Goal: Information Seeking & Learning: Check status

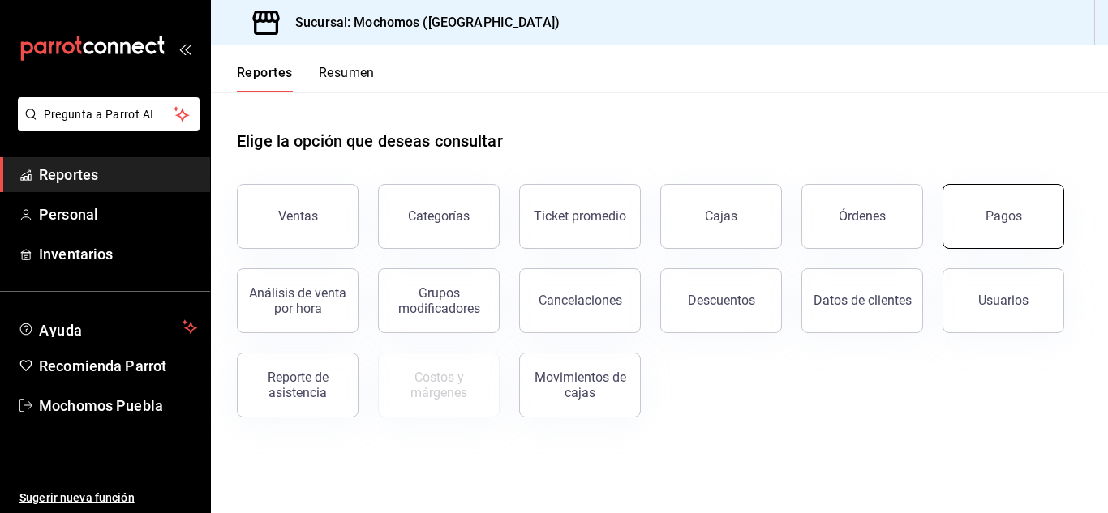
click at [1008, 213] on div "Pagos" at bounding box center [1003, 215] width 36 height 15
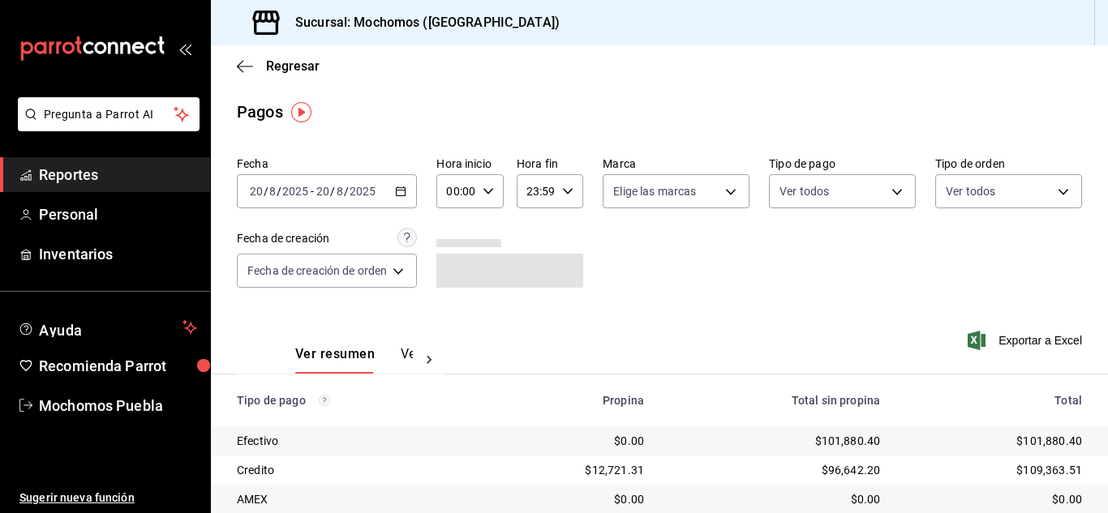
click at [498, 187] on div "00:00 Hora inicio" at bounding box center [469, 191] width 67 height 34
click at [447, 259] on button "07" at bounding box center [455, 262] width 26 height 32
type input "07:00"
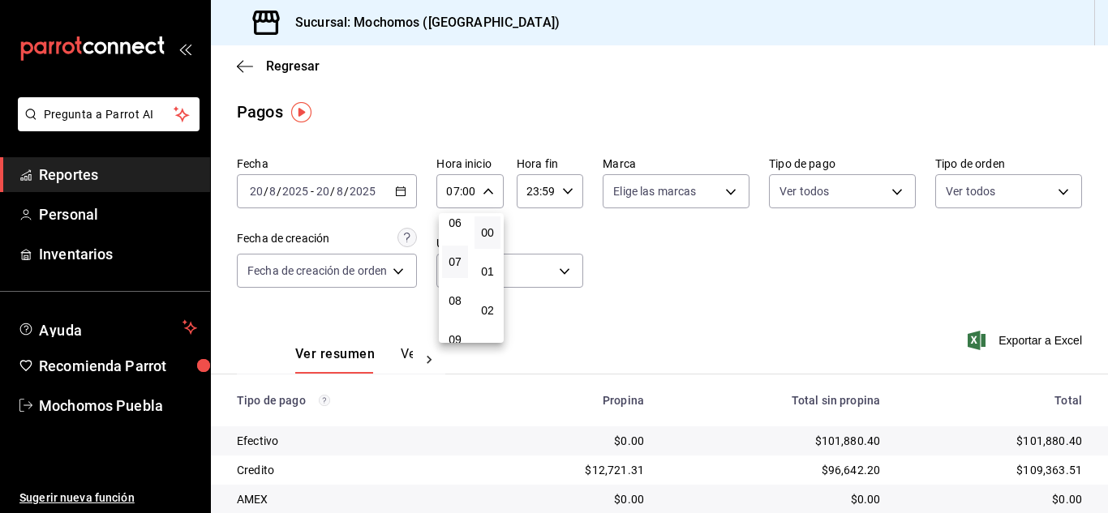
click at [733, 318] on div at bounding box center [554, 256] width 1108 height 513
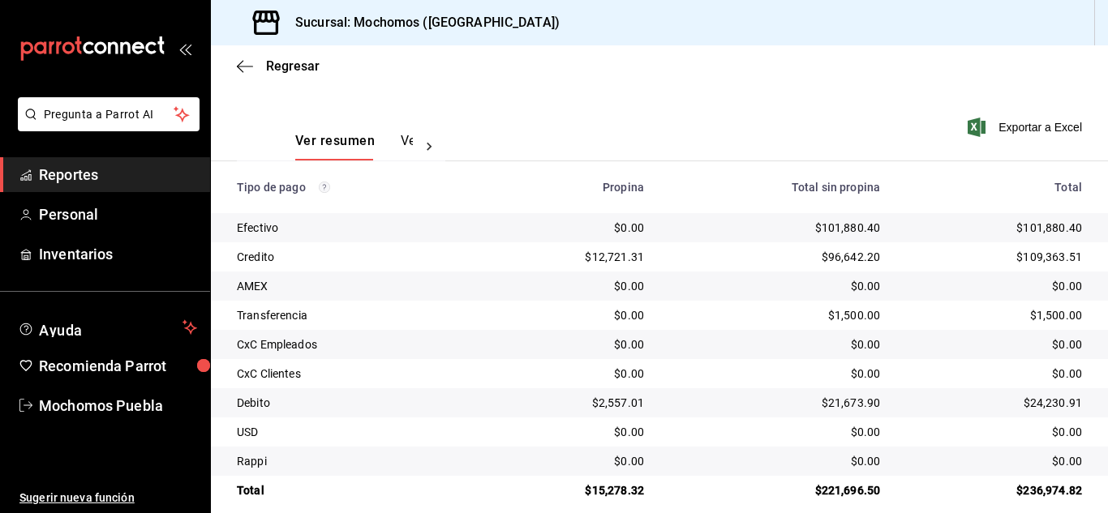
scroll to position [232, 0]
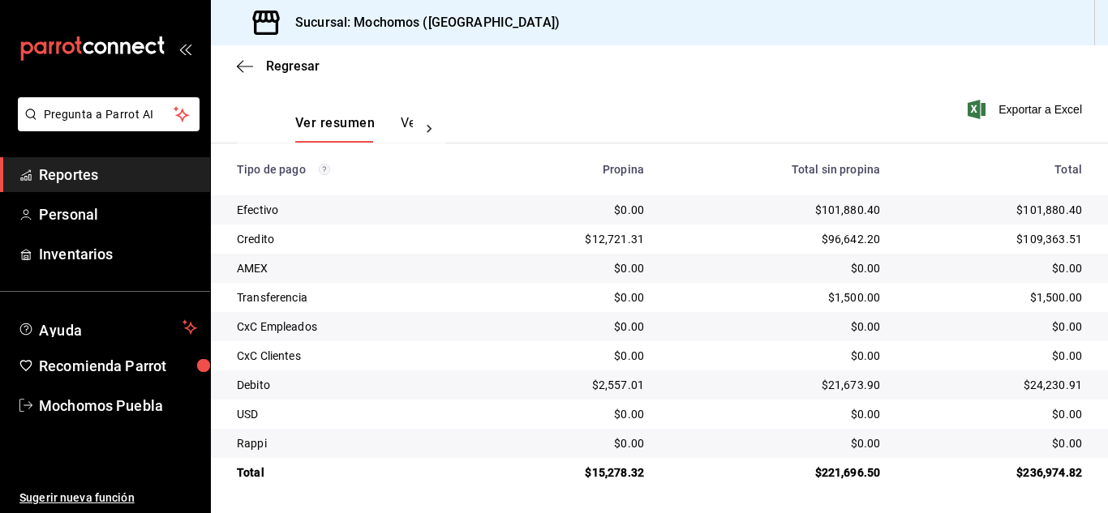
click at [462, 369] on td "CxC Clientes" at bounding box center [347, 355] width 272 height 29
click at [595, 476] on div "$15,278.32" at bounding box center [570, 473] width 148 height 16
drag, startPoint x: 836, startPoint y: 208, endPoint x: 861, endPoint y: 208, distance: 25.1
click at [861, 208] on div "$101,880.40" at bounding box center [775, 210] width 210 height 16
drag, startPoint x: 808, startPoint y: 208, endPoint x: 910, endPoint y: 210, distance: 102.2
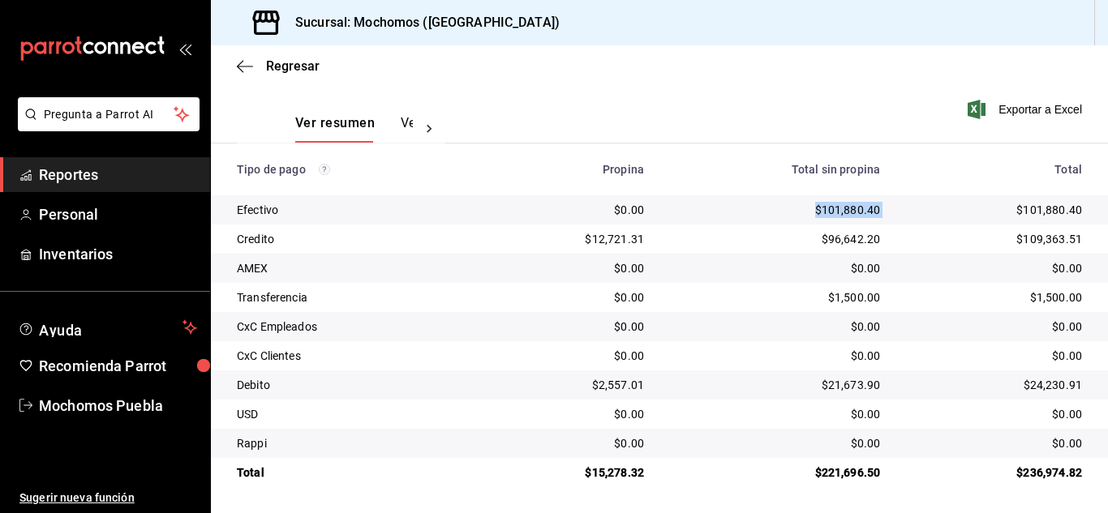
click at [910, 210] on tr "Efectivo $0.00 $101,880.40 $101,880.40" at bounding box center [659, 209] width 897 height 29
